Goal: Navigation & Orientation: Find specific page/section

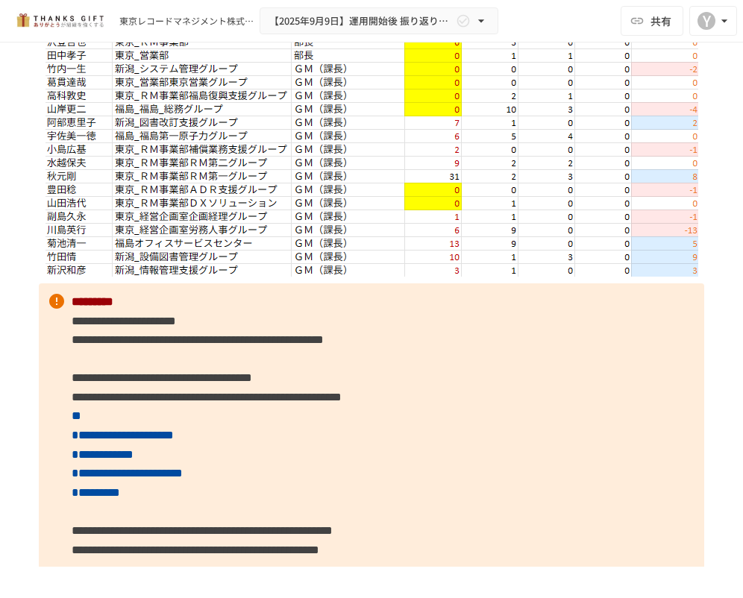
scroll to position [5681, 0]
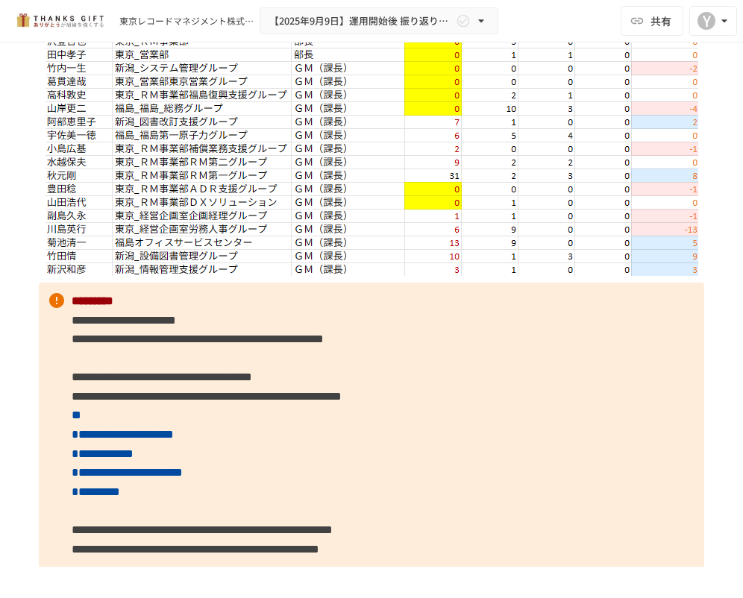
drag, startPoint x: 322, startPoint y: 196, endPoint x: 201, endPoint y: 195, distance: 121.5
click at [201, 195] on img at bounding box center [371, 8] width 652 height 536
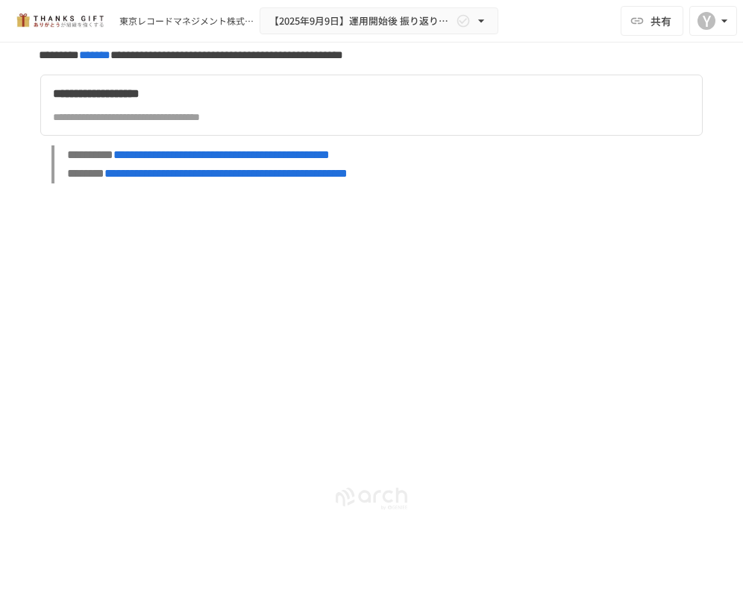
scroll to position [10321, 0]
